Goal: Navigation & Orientation: Find specific page/section

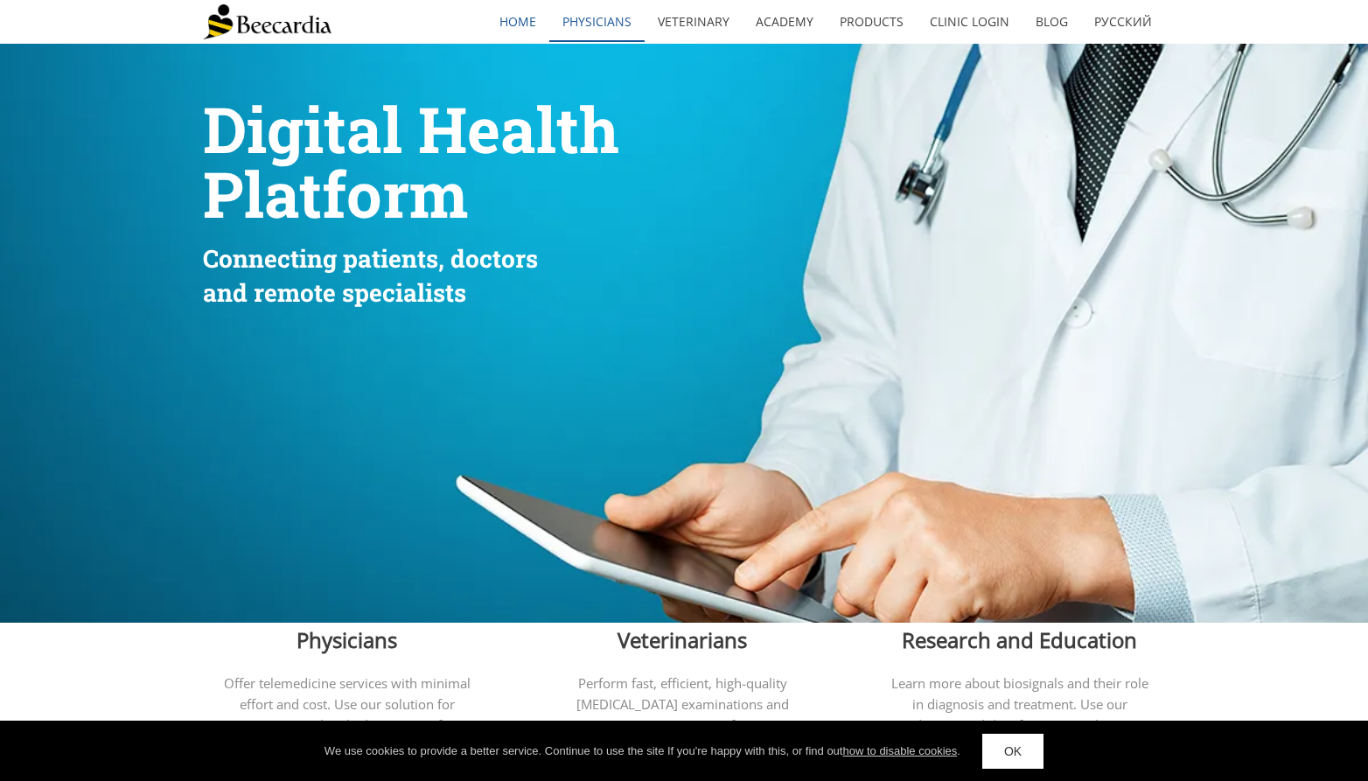
click at [595, 17] on link "Physicians" at bounding box center [596, 22] width 95 height 40
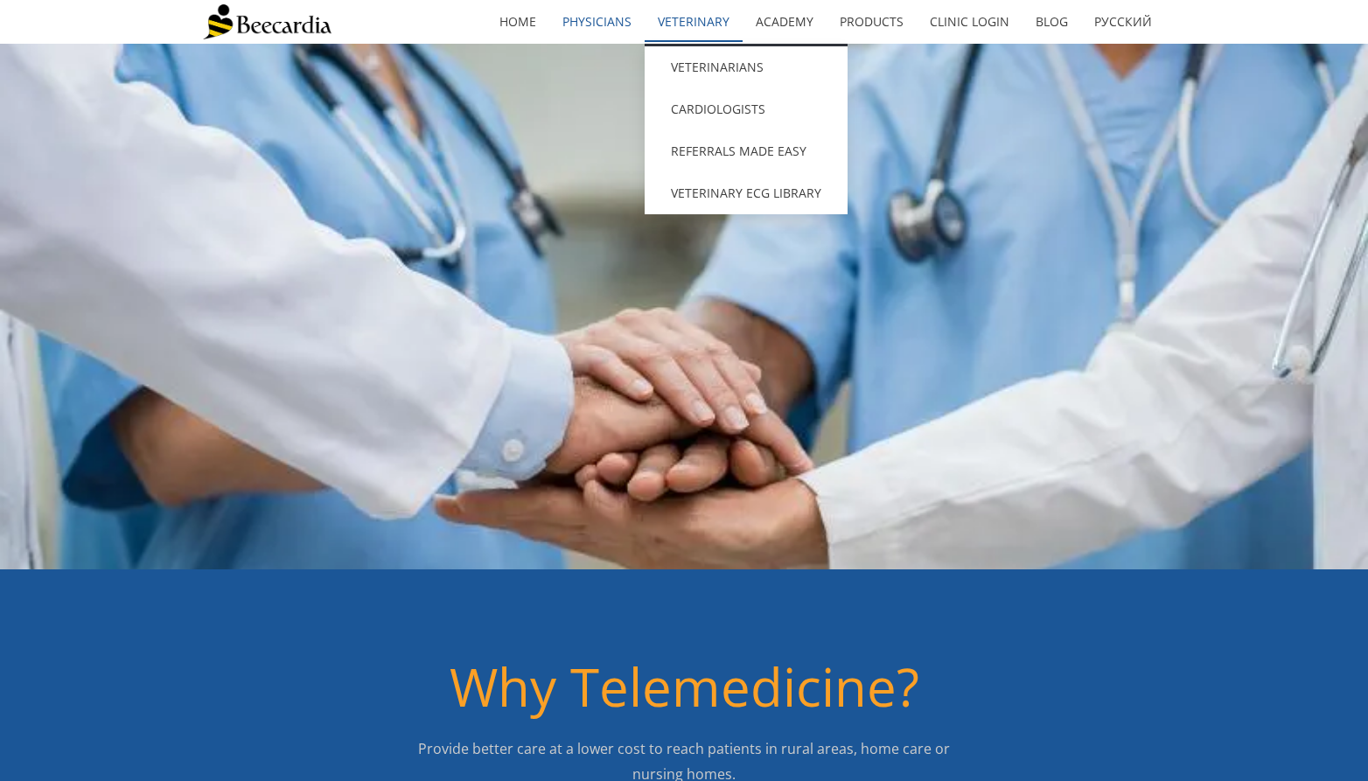
click at [675, 19] on link "Veterinary" at bounding box center [694, 22] width 98 height 40
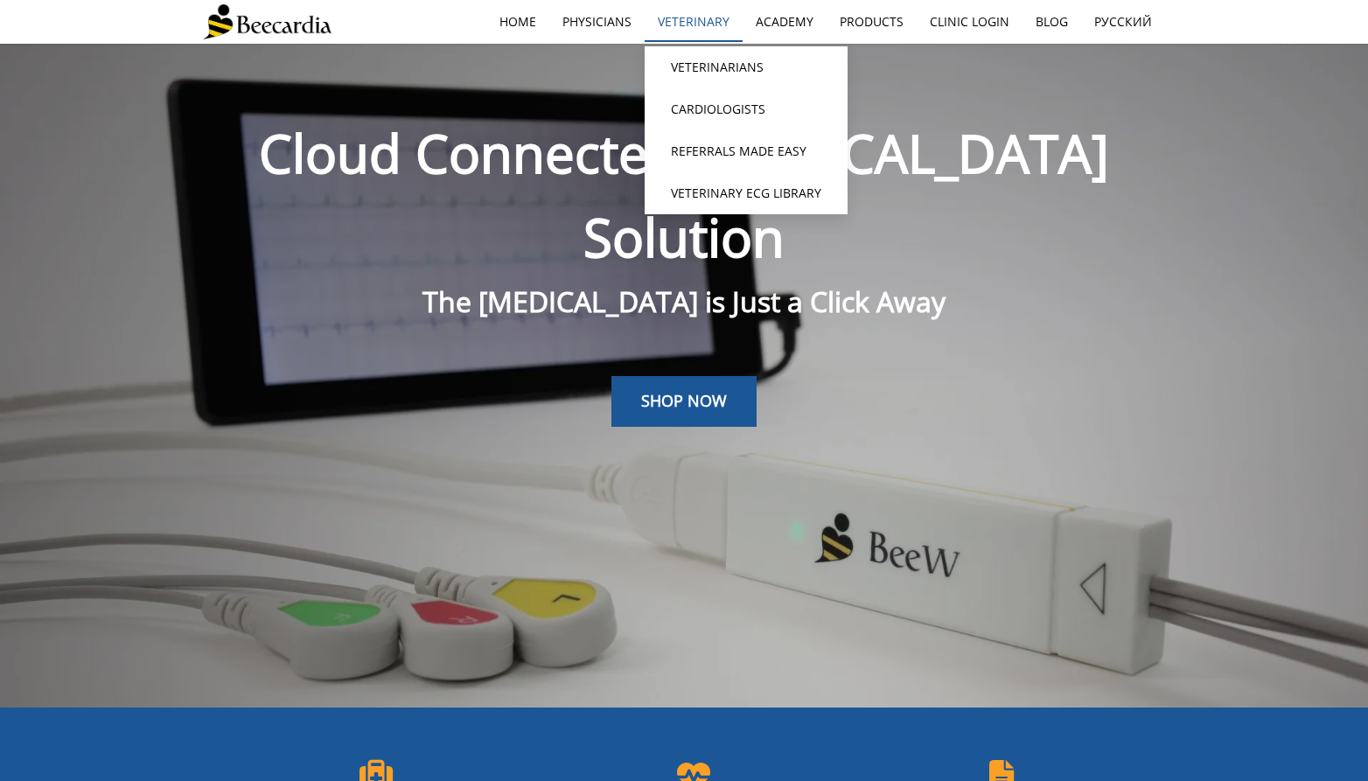
scroll to position [44, 0]
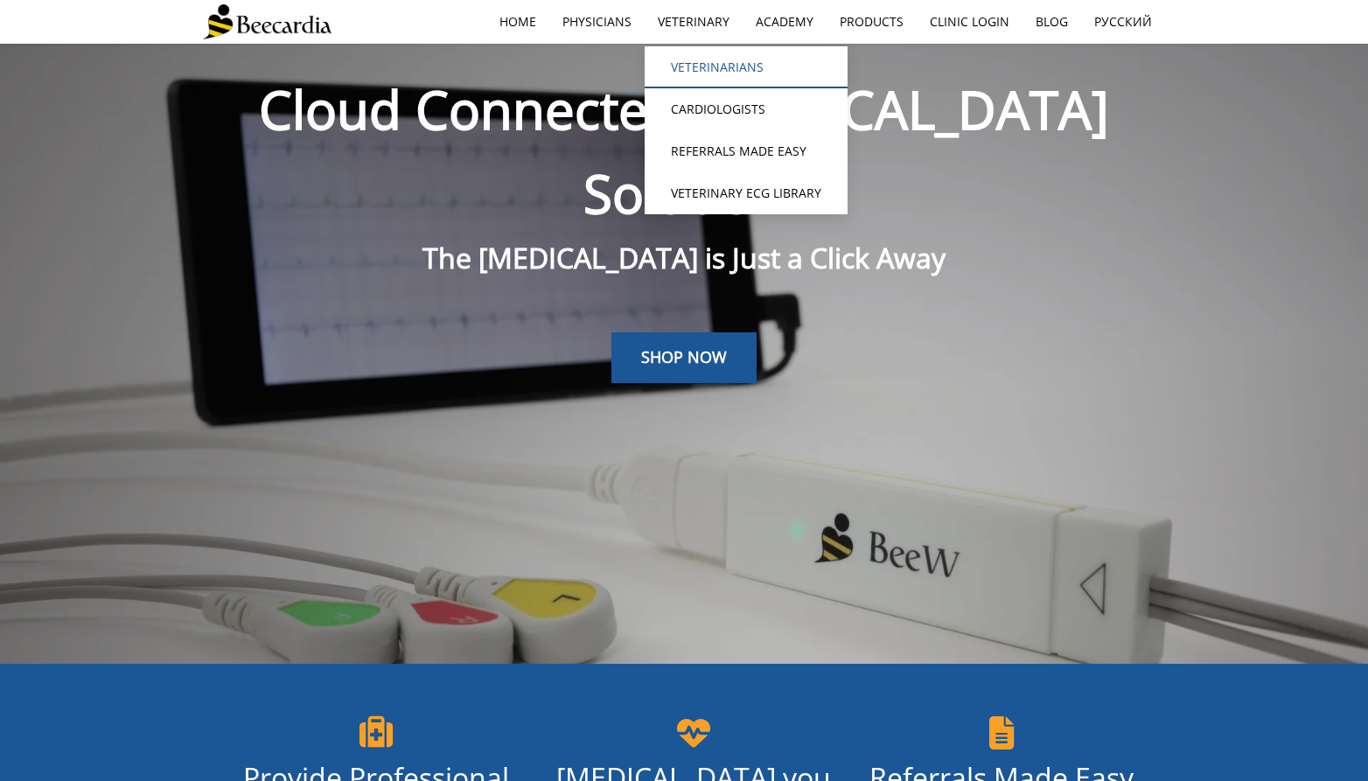
click at [691, 67] on link "Veterinarians" at bounding box center [746, 67] width 203 height 42
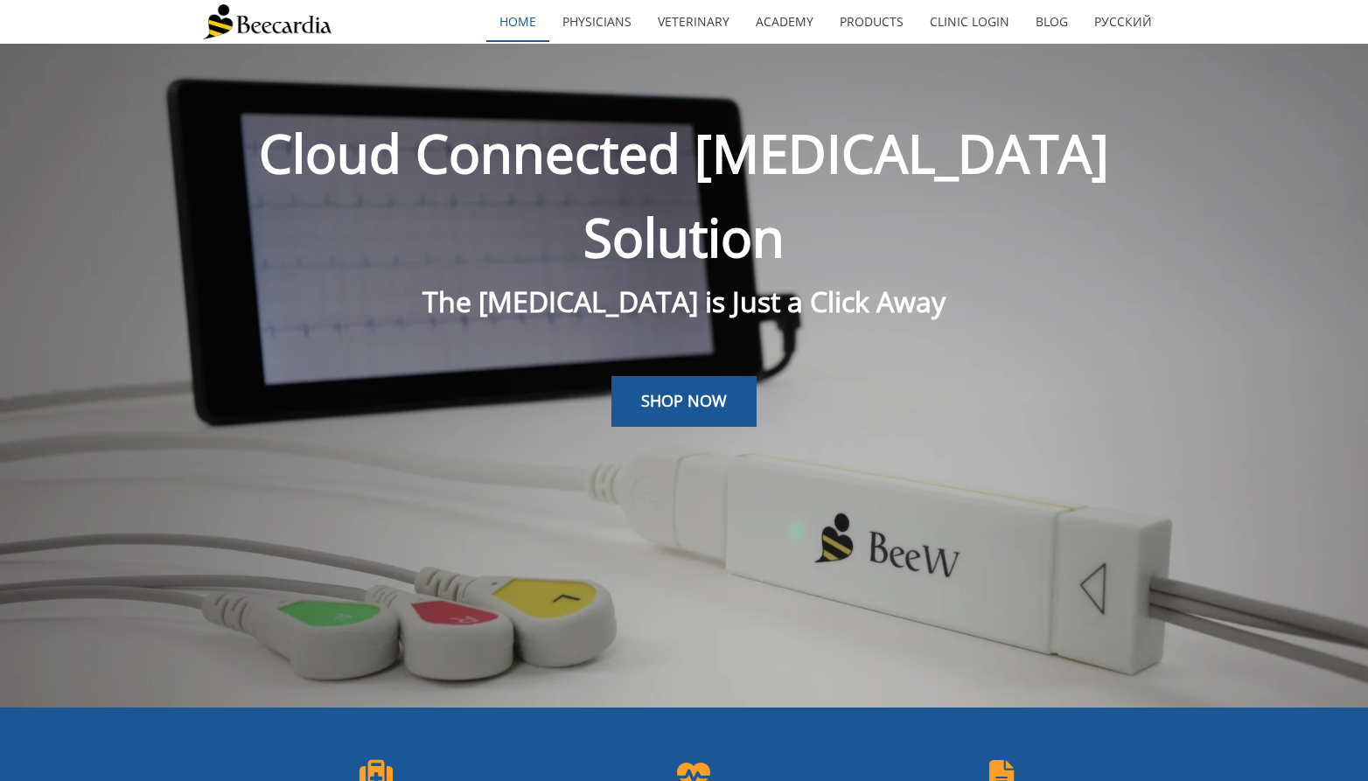
click at [527, 21] on link "home" at bounding box center [517, 22] width 63 height 40
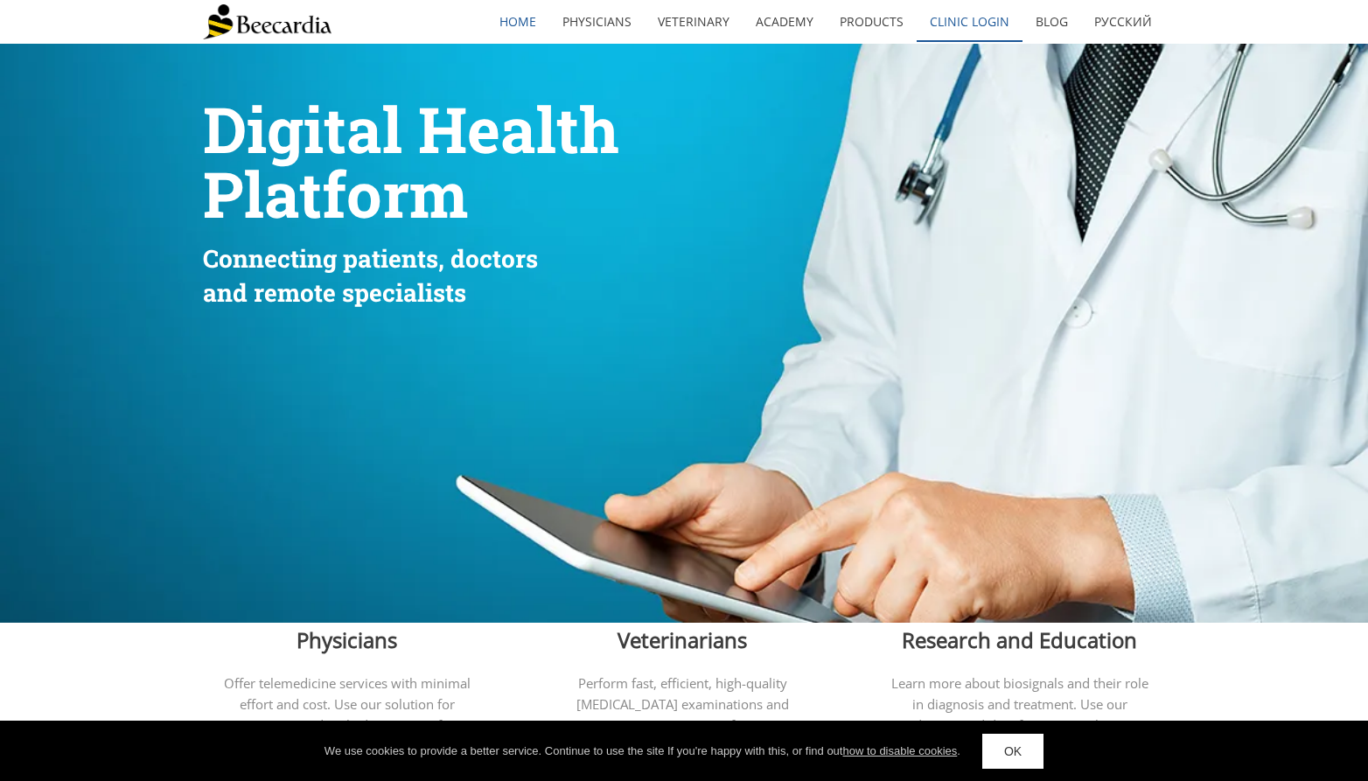
click at [979, 24] on link "Clinic Login" at bounding box center [970, 22] width 106 height 40
